Goal: Find specific page/section: Find specific page/section

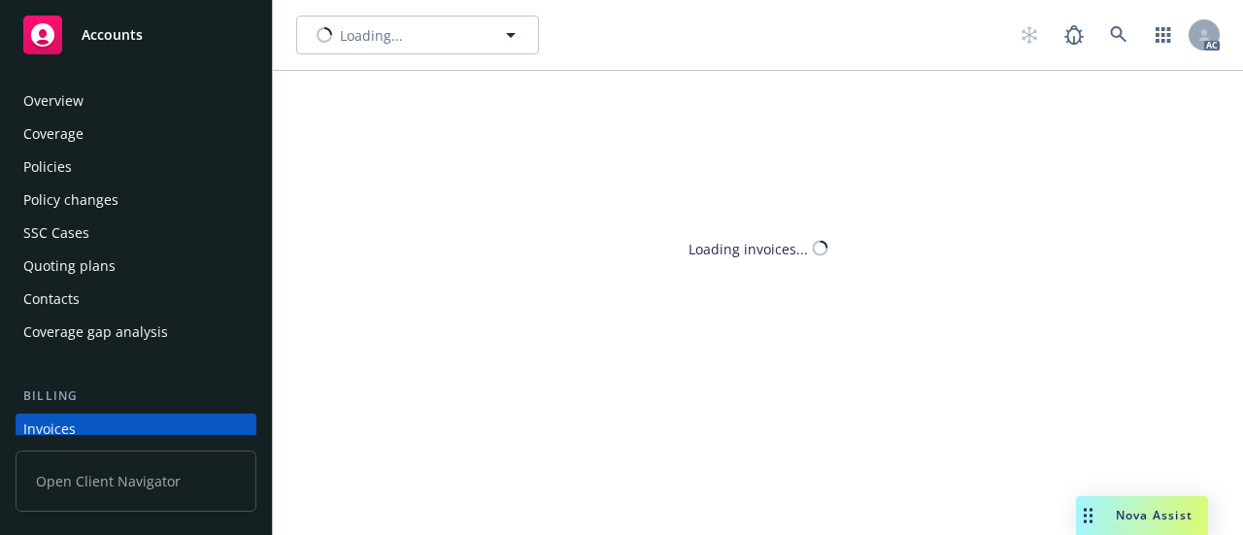
scroll to position [130, 0]
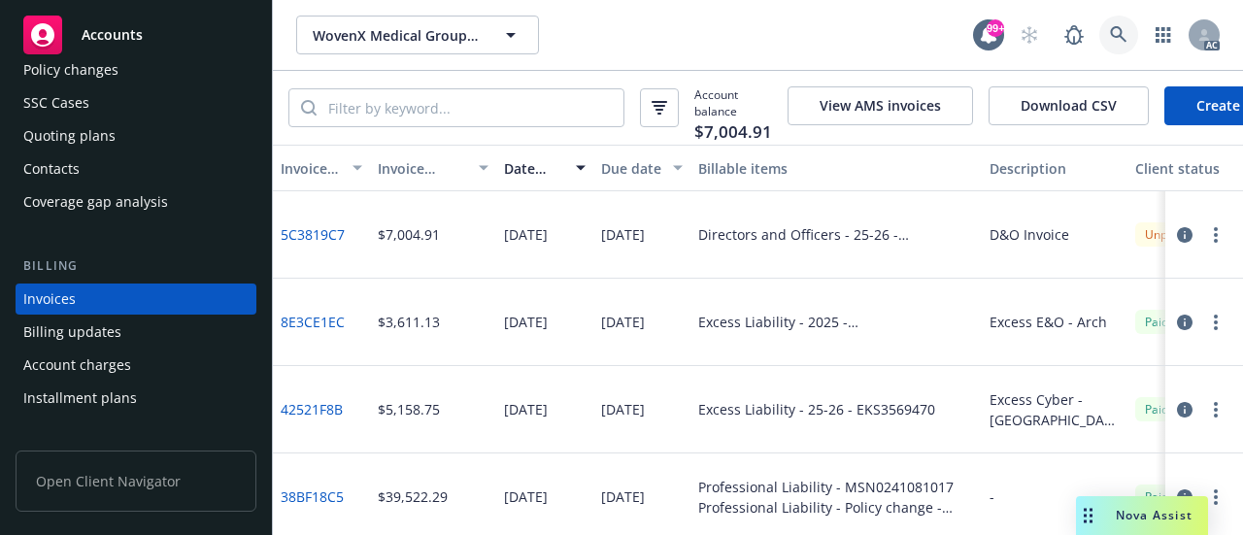
click at [1116, 30] on icon at bounding box center [1118, 34] width 17 height 17
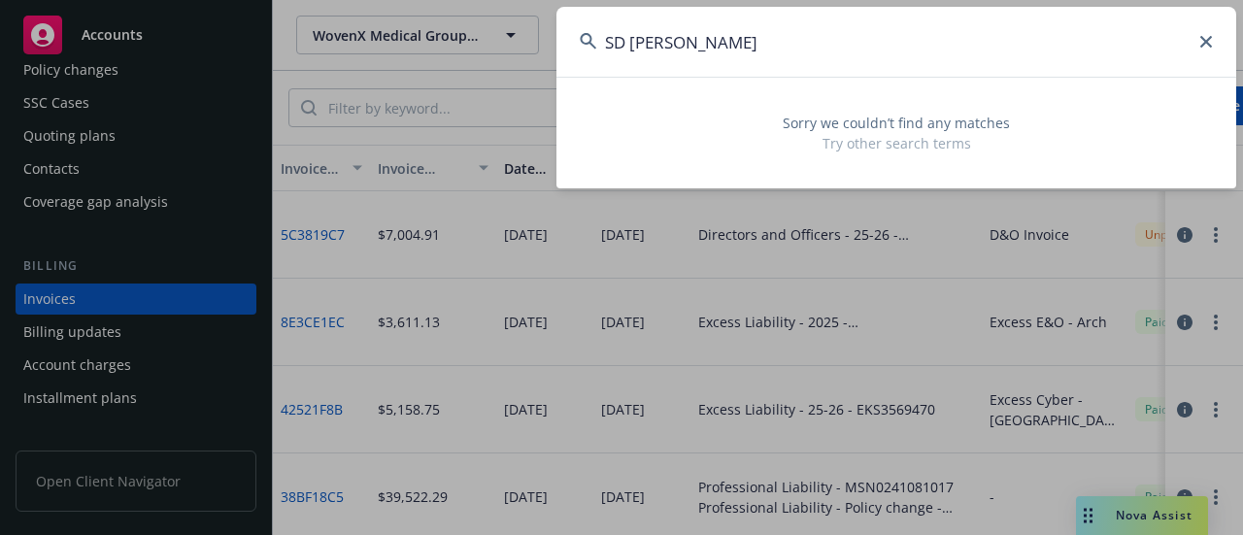
type input "SD [PERSON_NAME]"
